Goal: Task Accomplishment & Management: Use online tool/utility

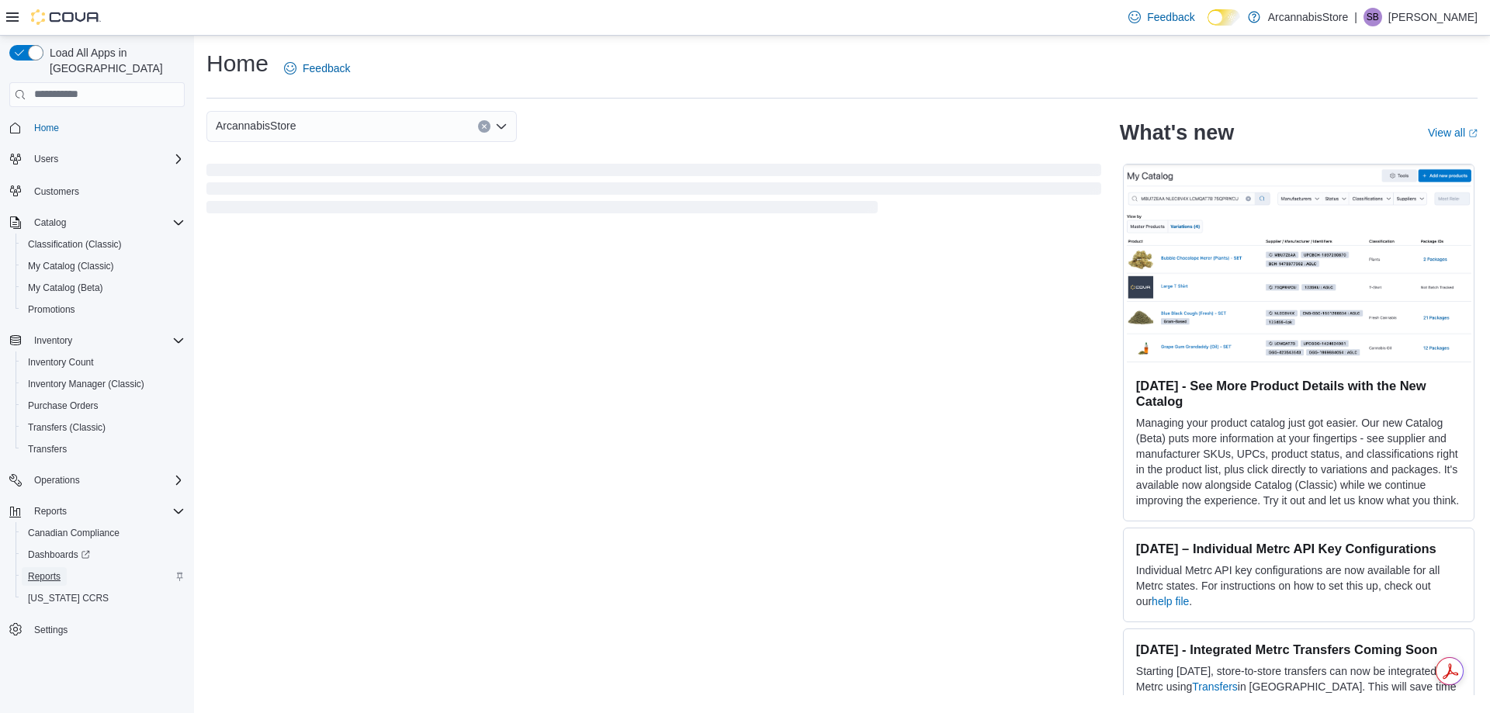
click at [38, 570] on span "Reports" at bounding box center [44, 576] width 33 height 12
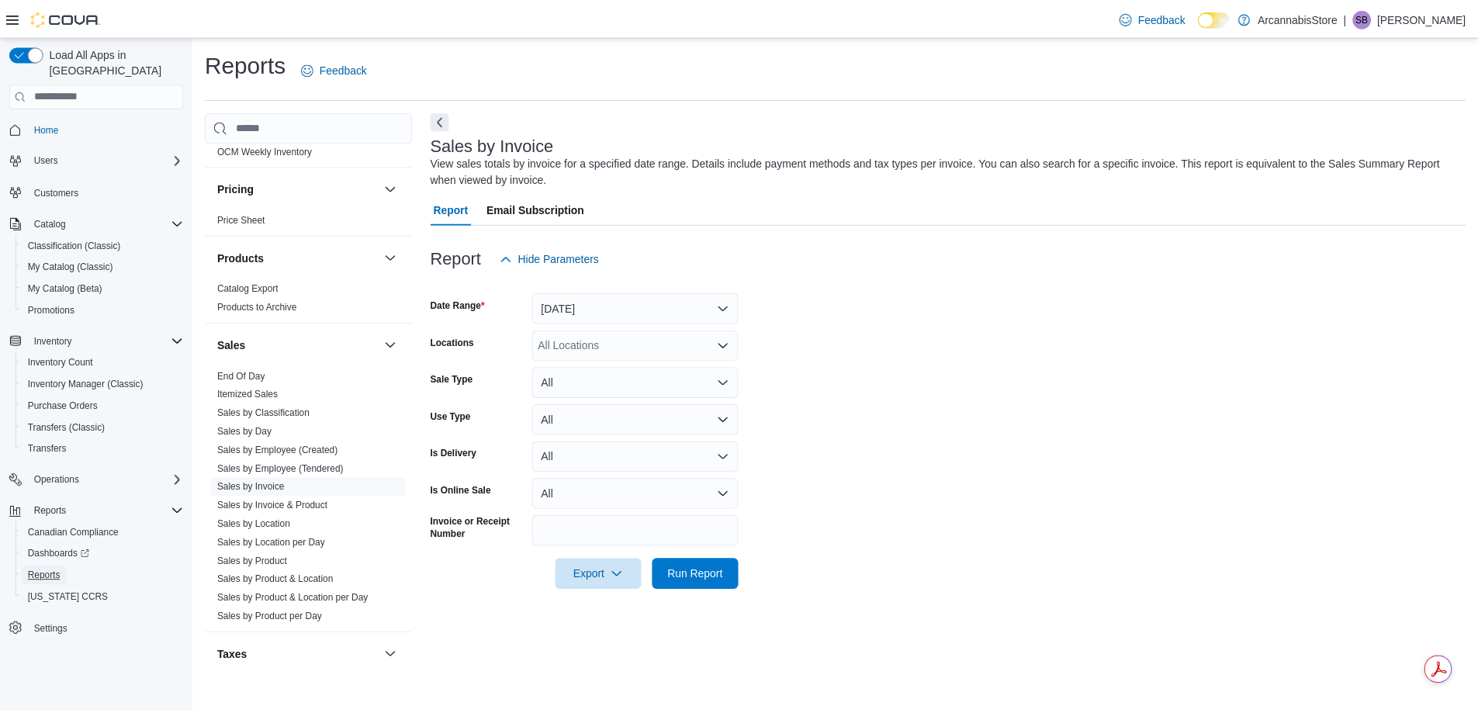
scroll to position [931, 0]
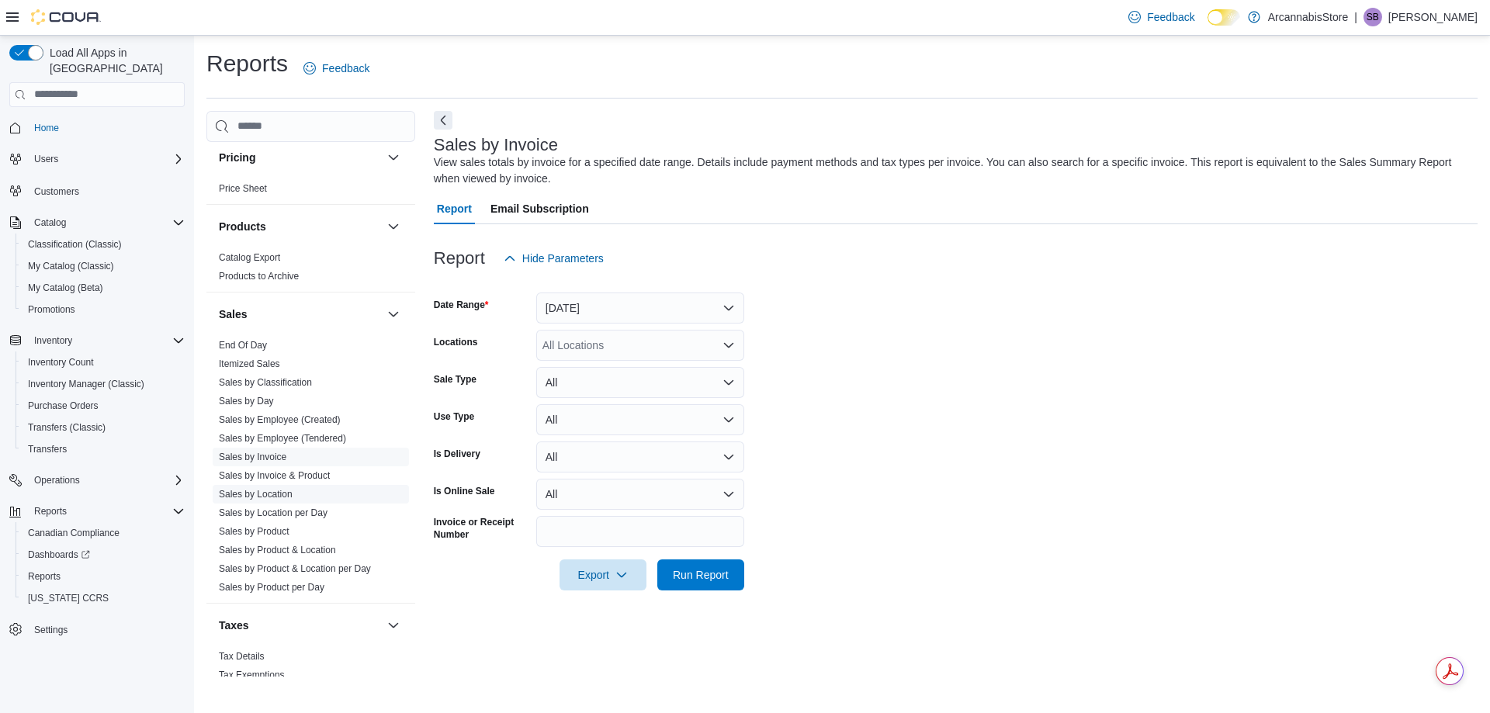
click at [244, 491] on link "Sales by Location" at bounding box center [256, 494] width 74 height 11
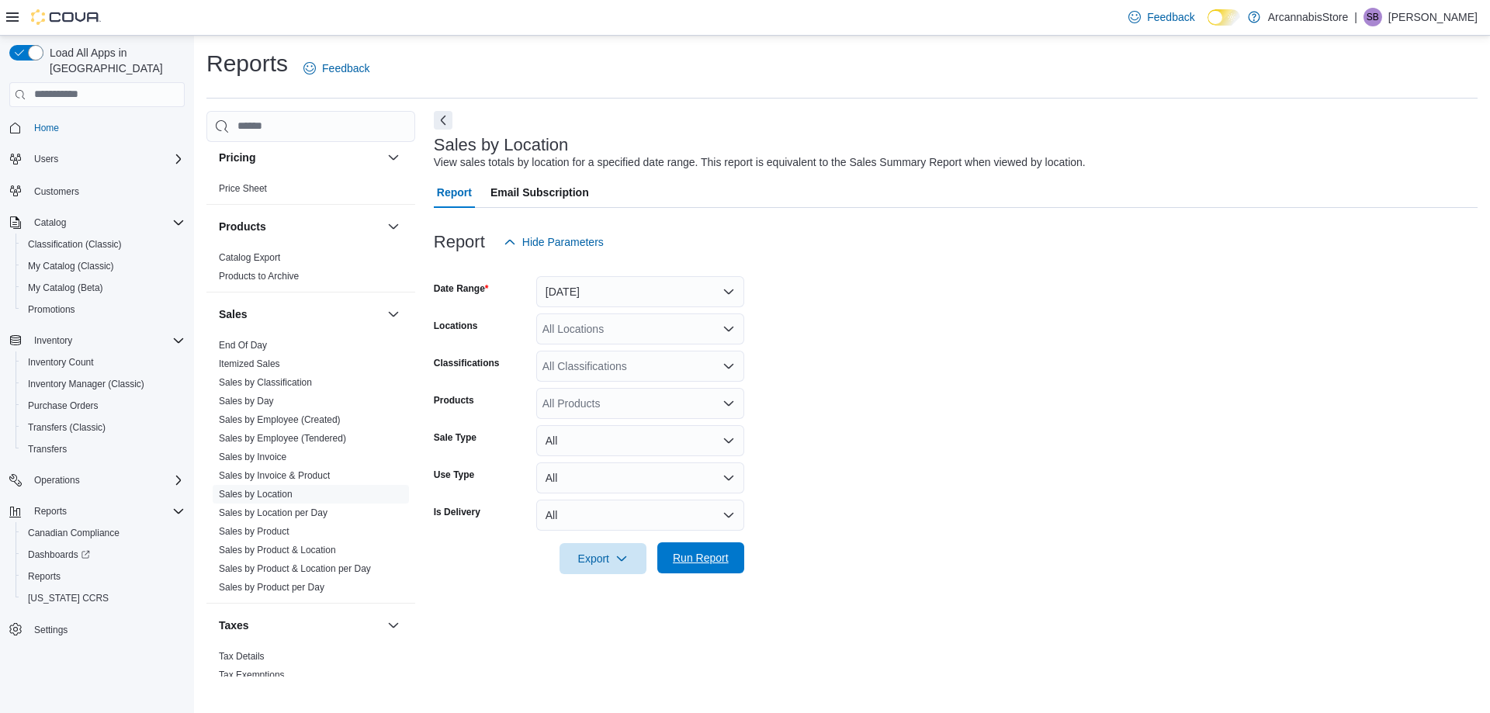
click at [676, 561] on span "Run Report" at bounding box center [701, 558] width 56 height 16
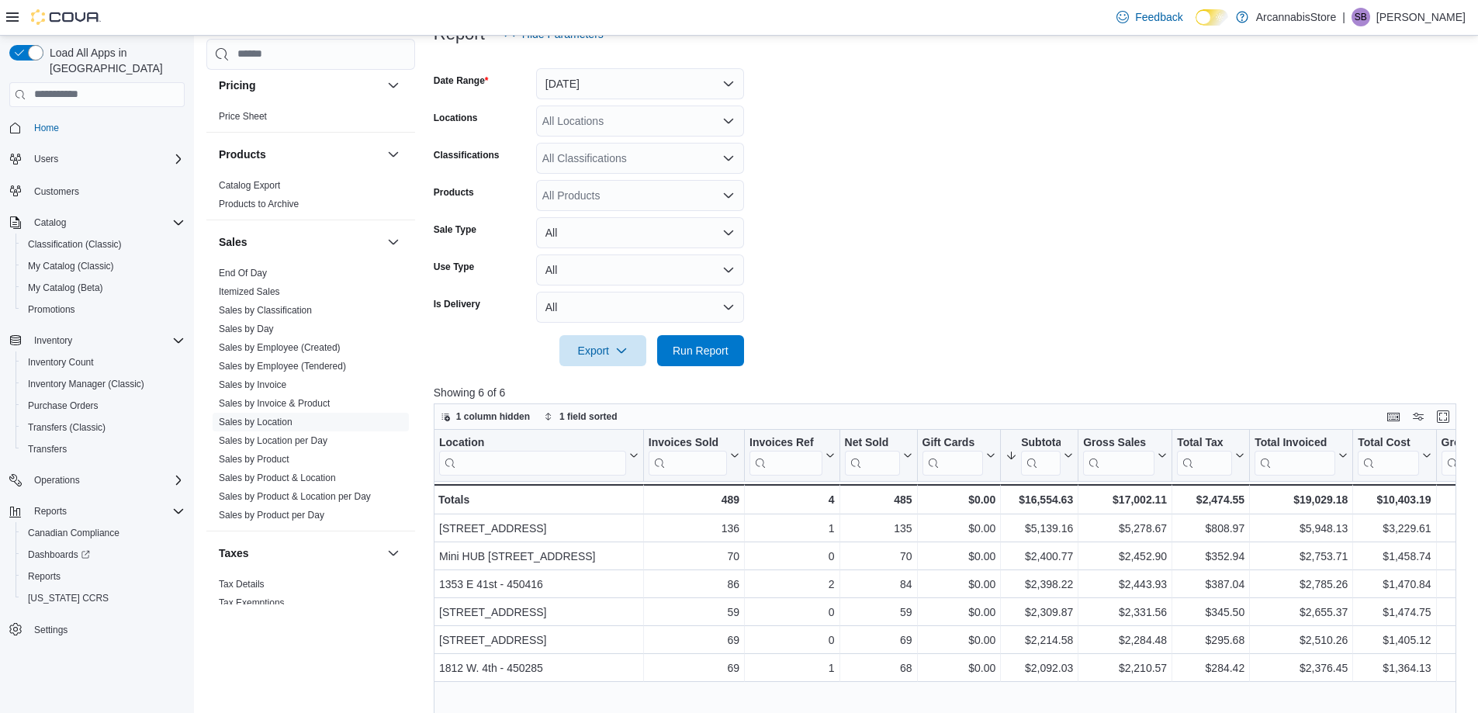
scroll to position [78, 0]
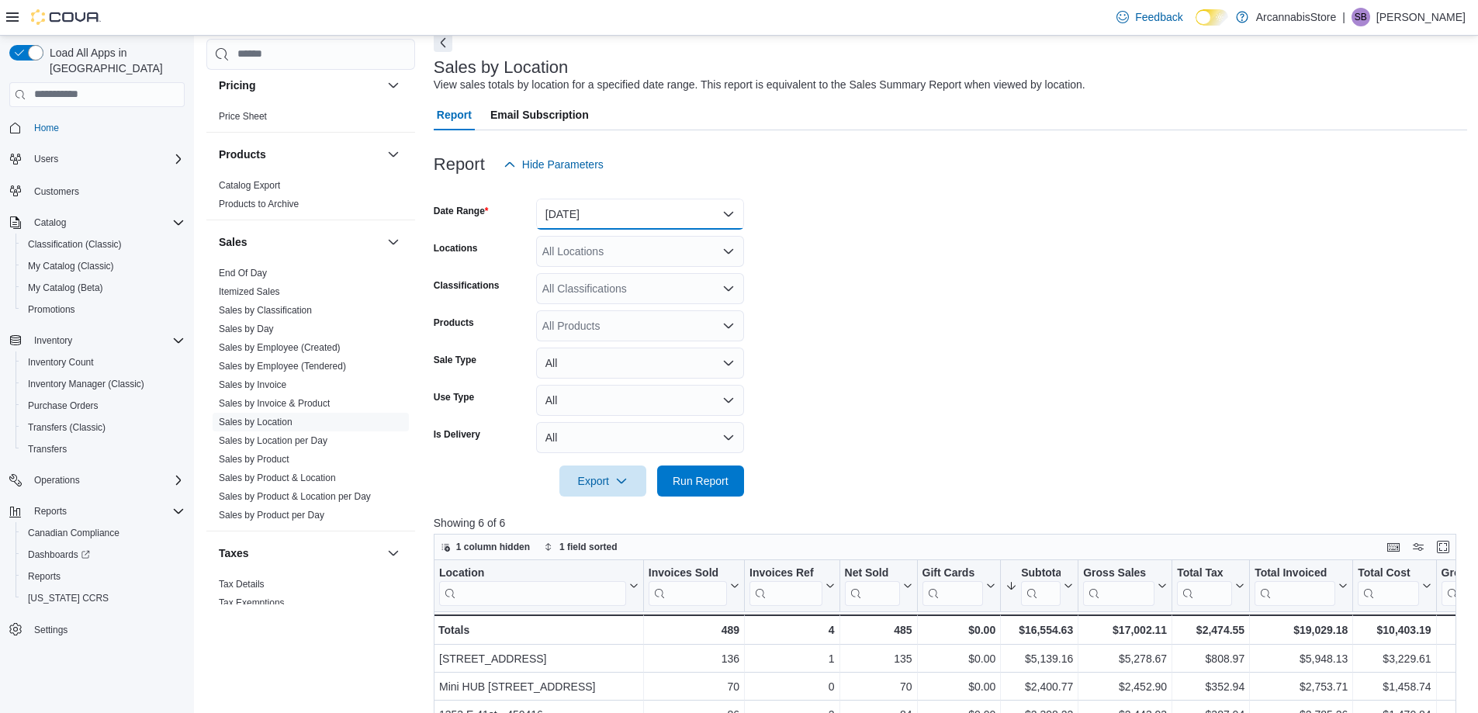
click at [610, 214] on button "[DATE]" at bounding box center [640, 214] width 208 height 31
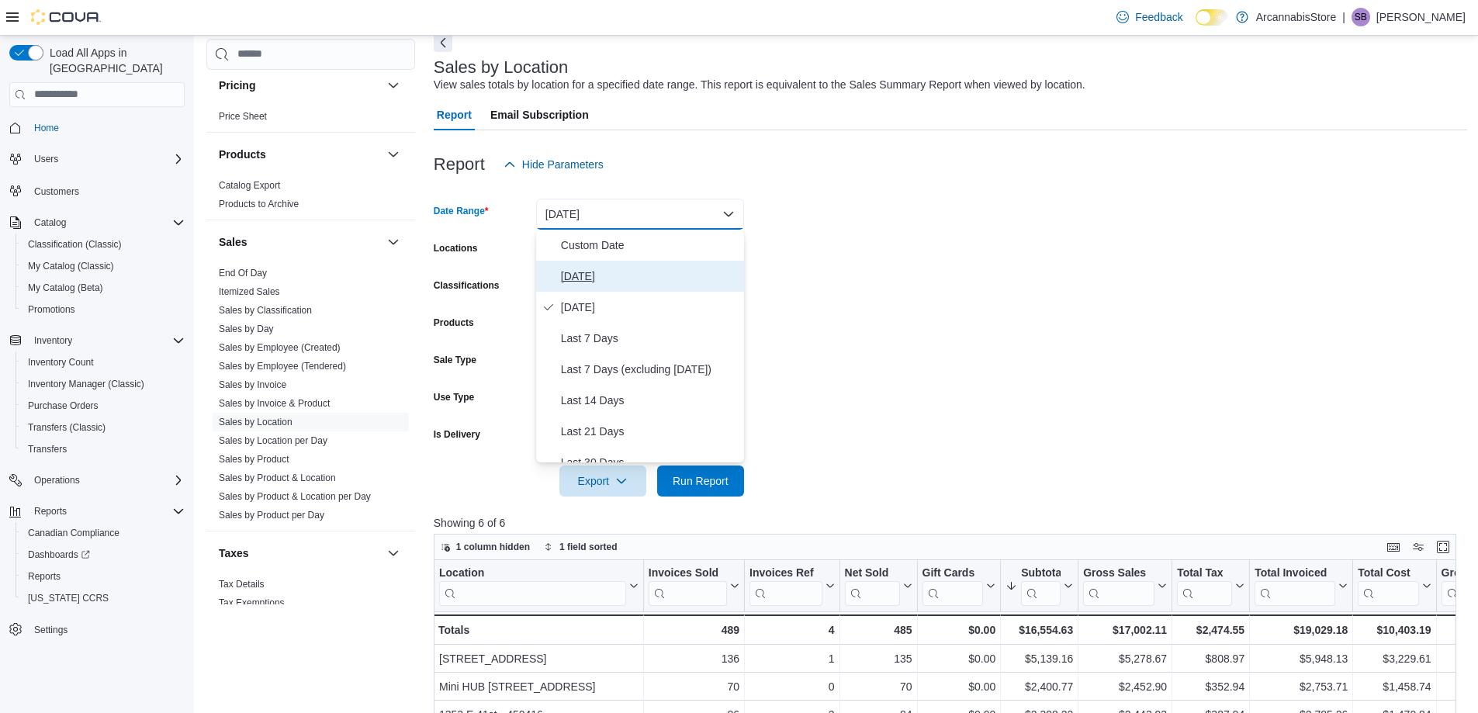
click at [561, 280] on span "[DATE]" at bounding box center [649, 276] width 177 height 19
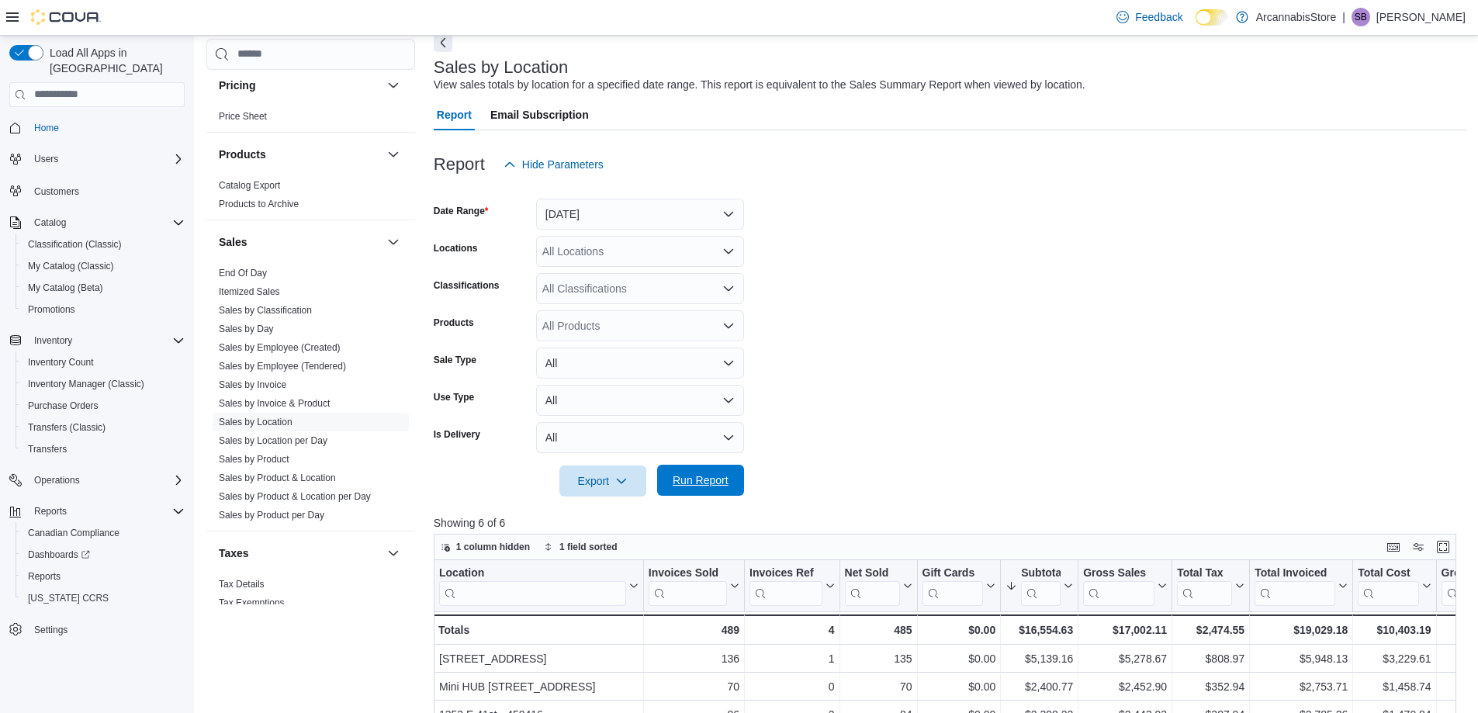
click at [688, 493] on span "Run Report" at bounding box center [701, 480] width 68 height 31
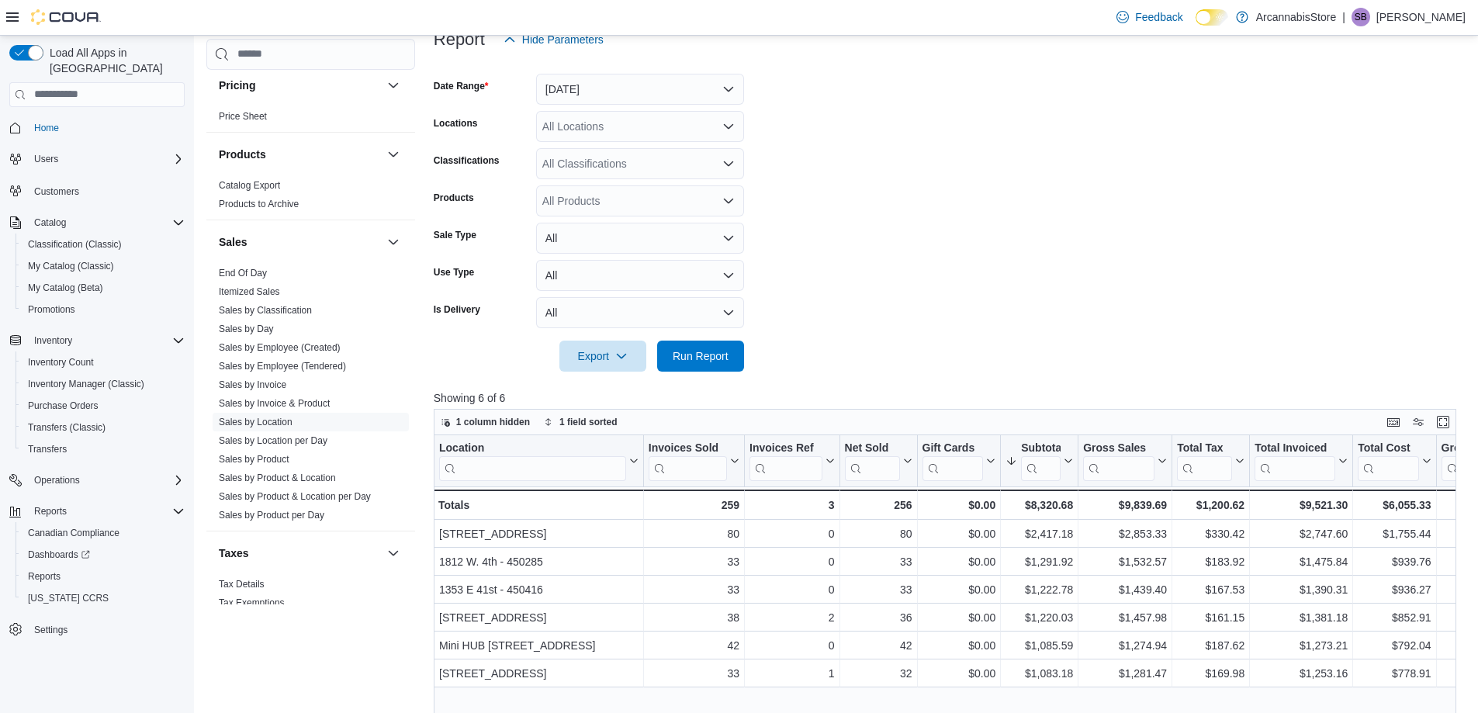
scroll to position [233, 0]
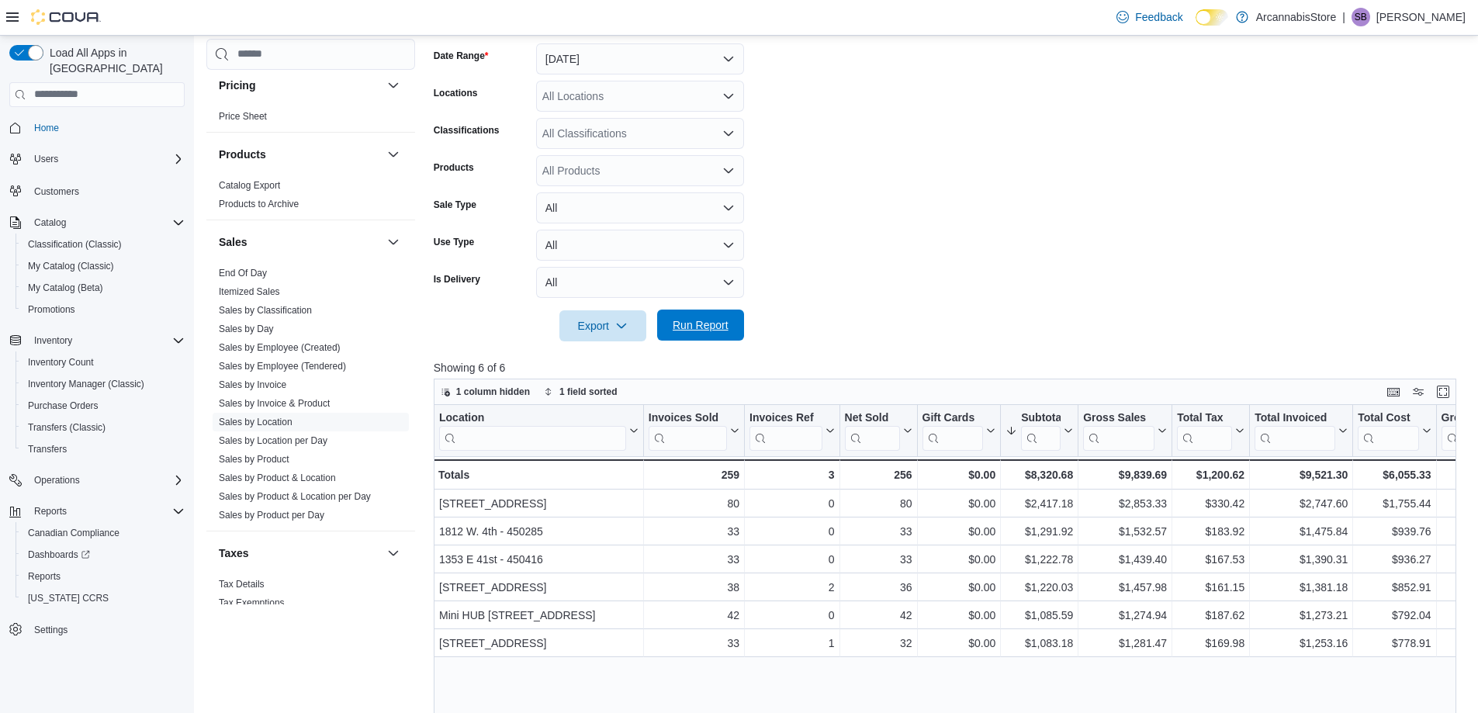
click at [726, 332] on span "Run Report" at bounding box center [701, 325] width 56 height 16
